Goal: Task Accomplishment & Management: Use online tool/utility

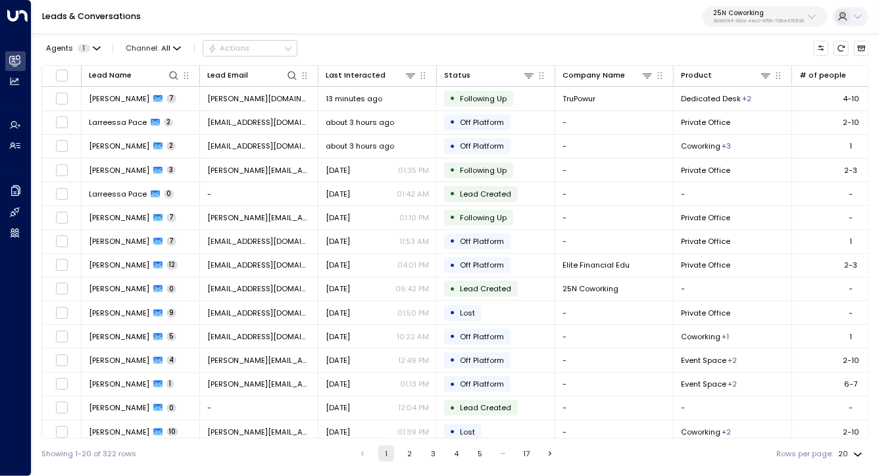
drag, startPoint x: 468, startPoint y: 38, endPoint x: 394, endPoint y: 18, distance: 76.5
click at [395, 18] on div "Leads & Conversations 25N Coworking 3b9800f4-81ca-4ec0-8758-72fbe4763f36 Agents…" at bounding box center [456, 234] width 848 height 469
click at [394, 18] on div "Leads & Conversations 25N Coworking 3b9800f4-81ca-4ec0-8758-72fbe4763f36" at bounding box center [456, 17] width 848 height 34
click at [101, 14] on link "Leads & Conversations" at bounding box center [91, 16] width 99 height 11
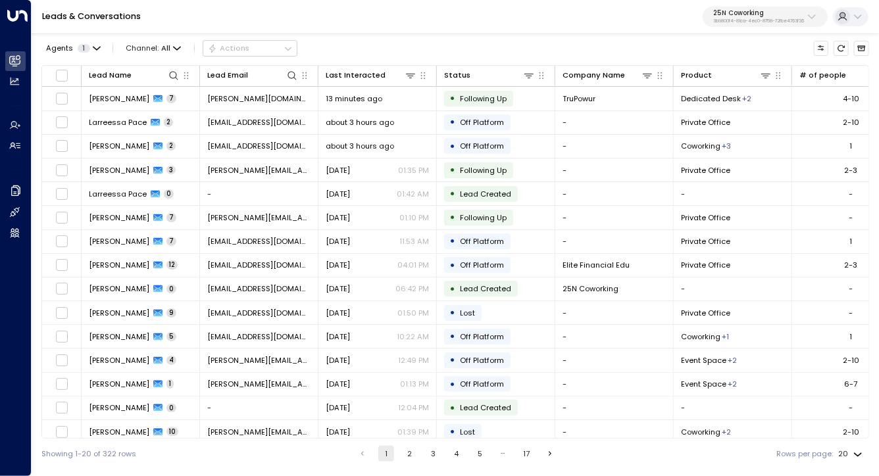
click at [413, 34] on div "Agents 1 Channel: All Actions Lead Name Lead Email Last Interacted Status Compa…" at bounding box center [455, 251] width 828 height 438
click at [368, 30] on div "Leads & Conversations 25N Coworking 3b9800f4-81ca-4ec0-8758-72fbe4763f36" at bounding box center [456, 17] width 848 height 34
click at [774, 13] on p "25N Coworking" at bounding box center [758, 13] width 91 height 8
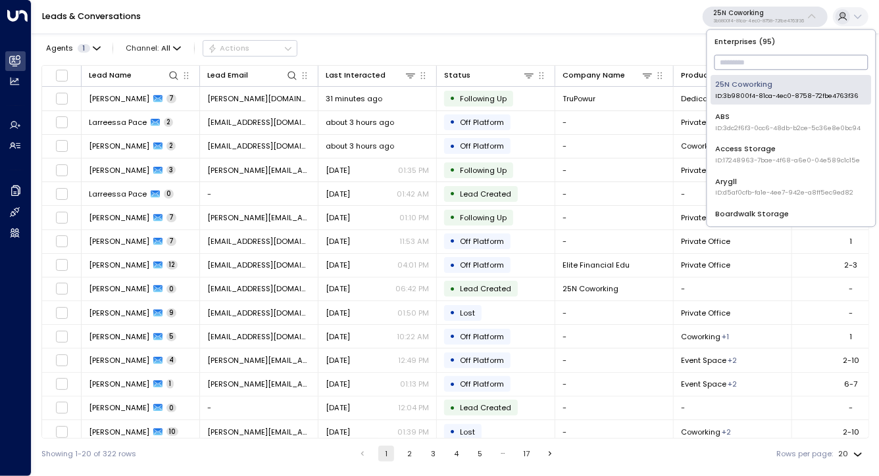
click at [754, 72] on input "text" at bounding box center [792, 63] width 154 height 22
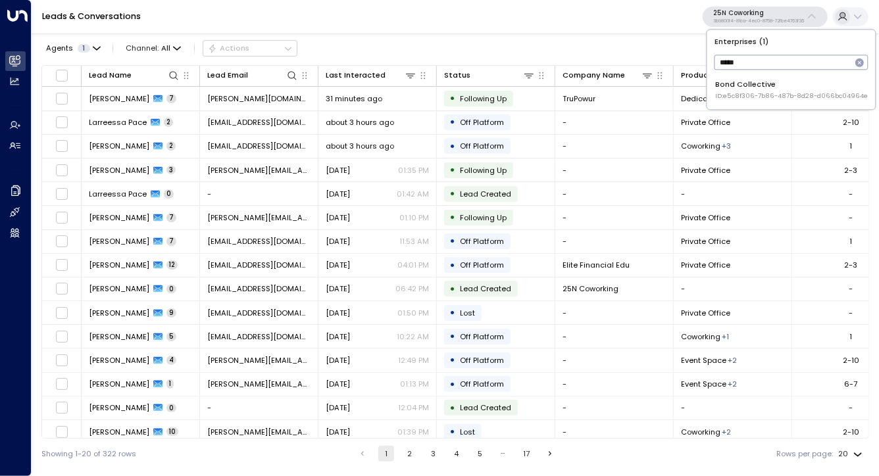
type input "****"
click at [749, 94] on span "ID: e5c8f306-7b86-487b-8d28-d066bc04964e" at bounding box center [791, 95] width 153 height 9
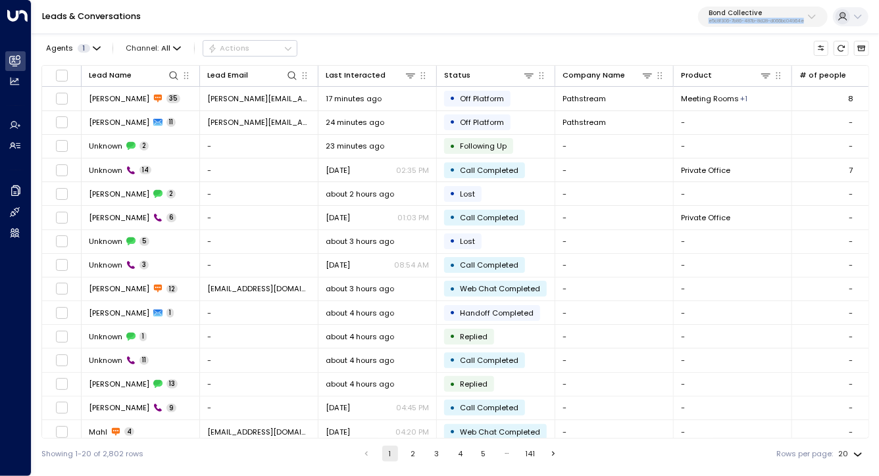
click at [459, 18] on div "Leads & Conversations Bond Collective e5c8f306-7b86-487b-8d28-d066bc04964e" at bounding box center [456, 17] width 848 height 34
click at [368, 12] on div "Leads & Conversations Bond Collective e5c8f306-7b86-487b-8d28-d066bc04964e" at bounding box center [456, 17] width 848 height 34
click at [119, 23] on div "Leads & Conversations Bond Collective e5c8f306-7b86-487b-8d28-d066bc04964e" at bounding box center [456, 17] width 848 height 34
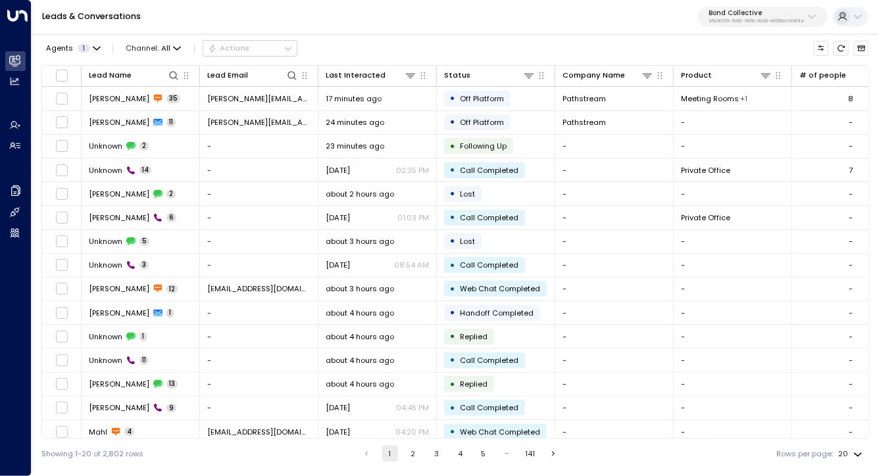
click at [112, 16] on link "Leads & Conversations" at bounding box center [91, 16] width 99 height 11
click at [340, 18] on div "Leads & Conversations Bond Collective e5c8f306-7b86-487b-8d28-d066bc04964e" at bounding box center [456, 17] width 848 height 34
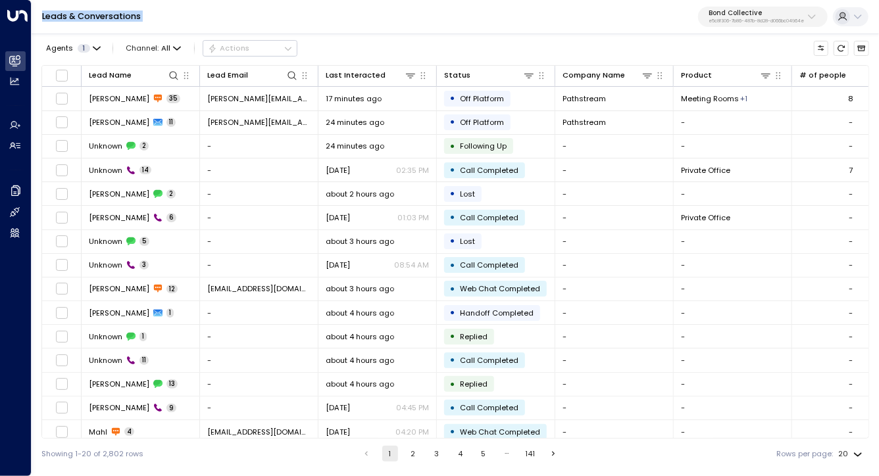
click at [395, 28] on div "Leads & Conversations Bond Collective e5c8f306-7b86-487b-8d28-d066bc04964e" at bounding box center [456, 17] width 848 height 34
